Goal: Navigation & Orientation: Find specific page/section

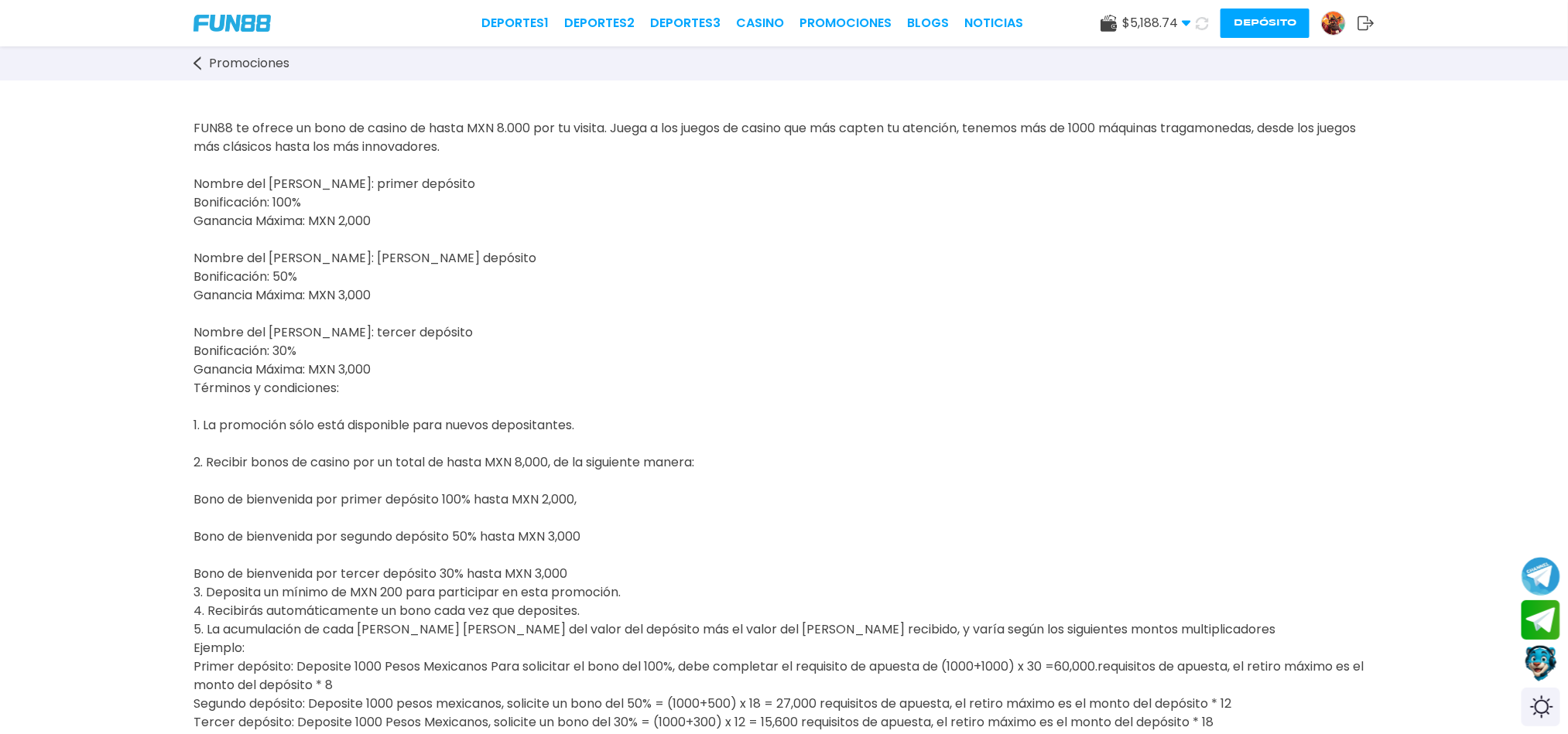
click at [228, 22] on img at bounding box center [232, 23] width 77 height 17
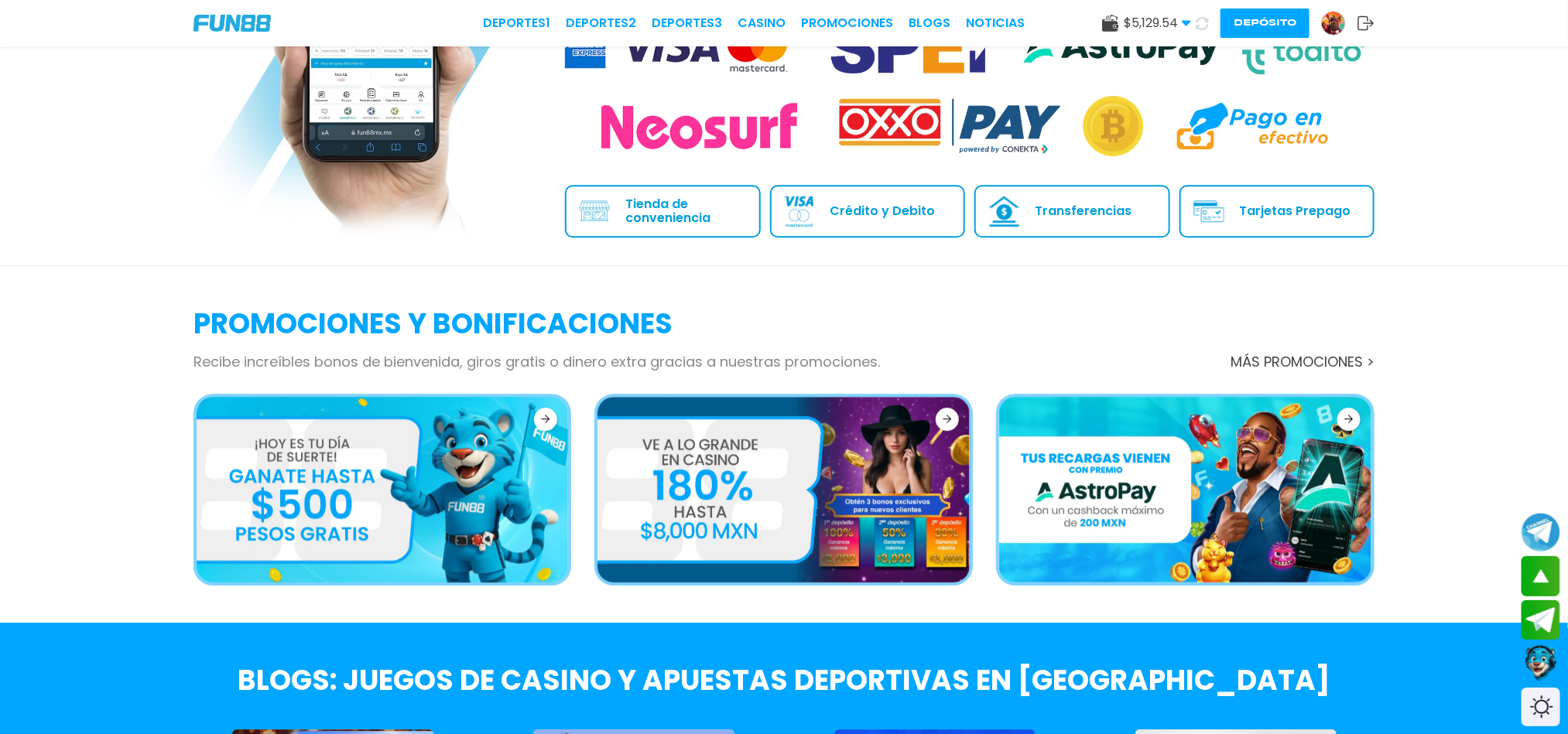
scroll to position [2089, 0]
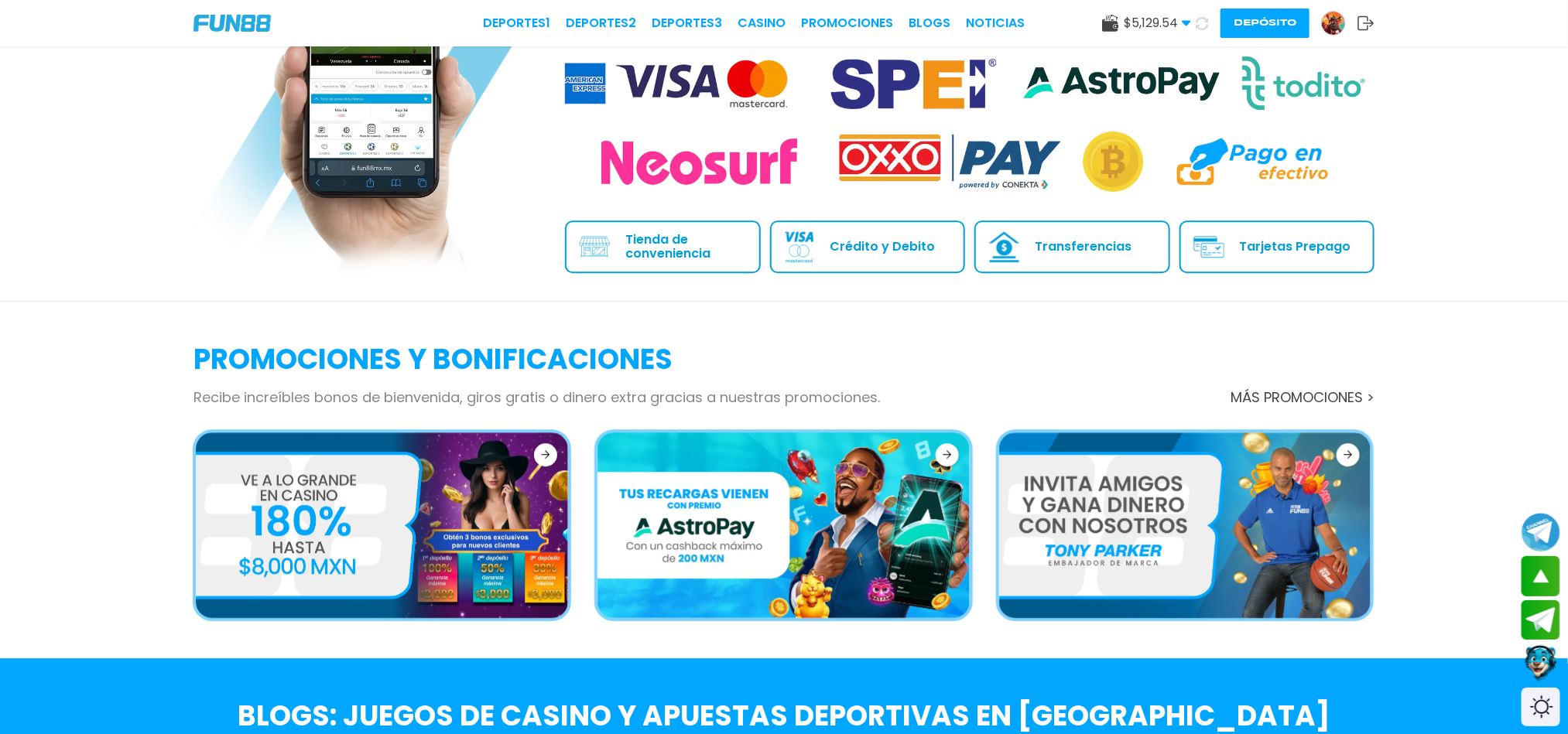
click at [1343, 28] on div at bounding box center [1334, 23] width 24 height 24
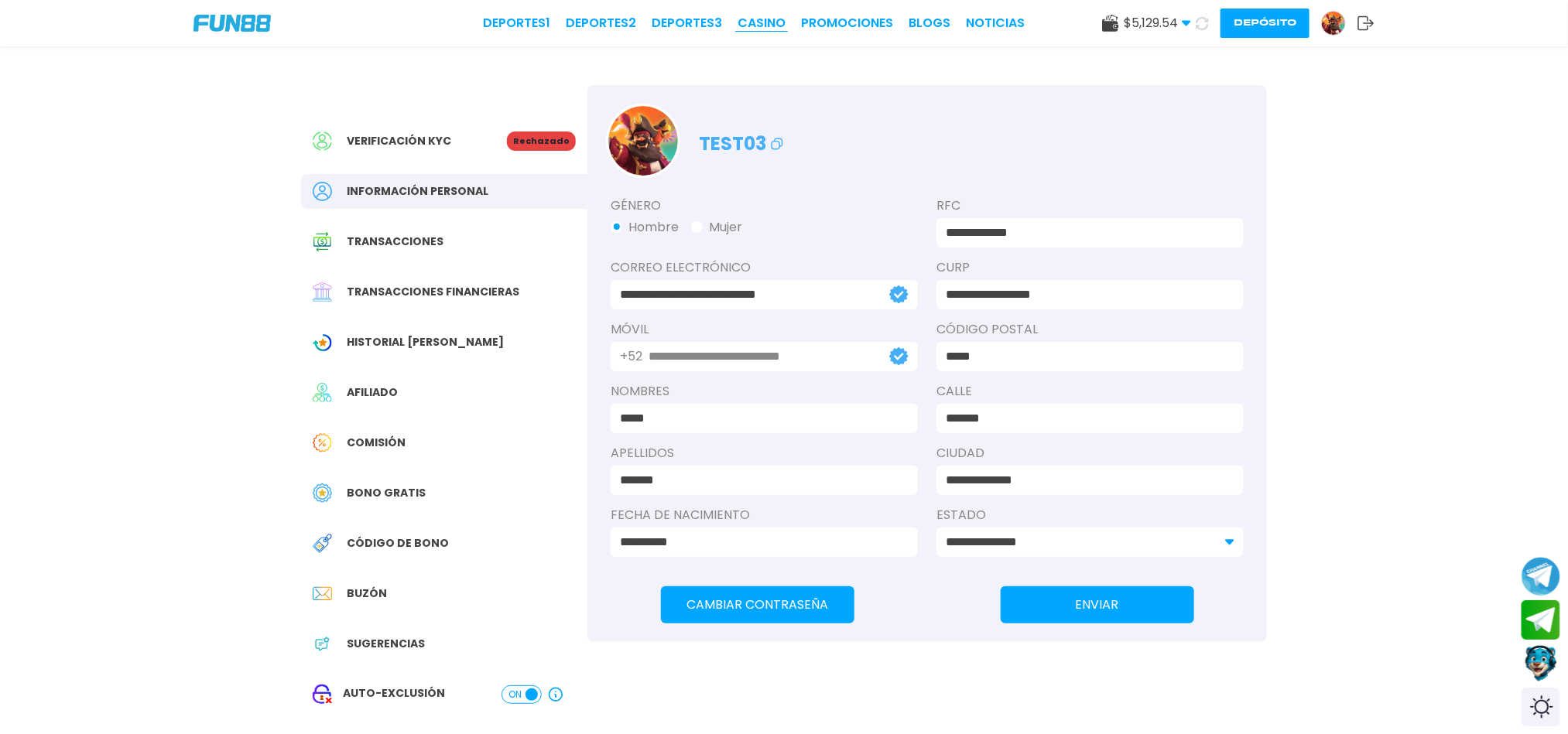
click at [762, 20] on link "CASINO" at bounding box center [761, 23] width 48 height 19
